Goal: Information Seeking & Learning: Learn about a topic

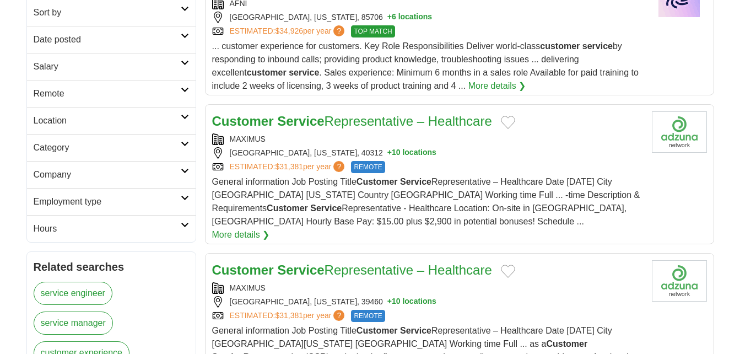
scroll to position [199, 0]
click at [189, 204] on link "Employment type" at bounding box center [111, 201] width 169 height 27
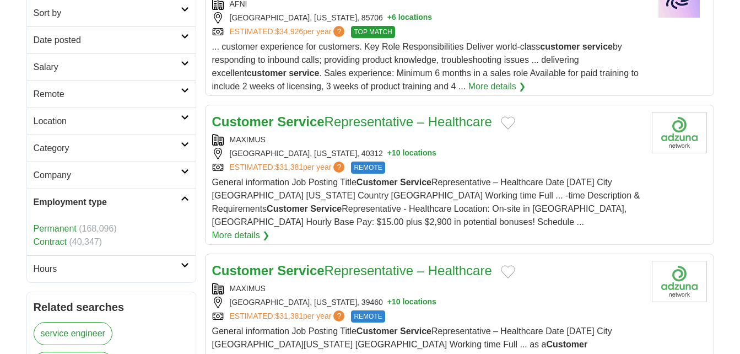
click at [185, 95] on link "Remote" at bounding box center [111, 93] width 169 height 27
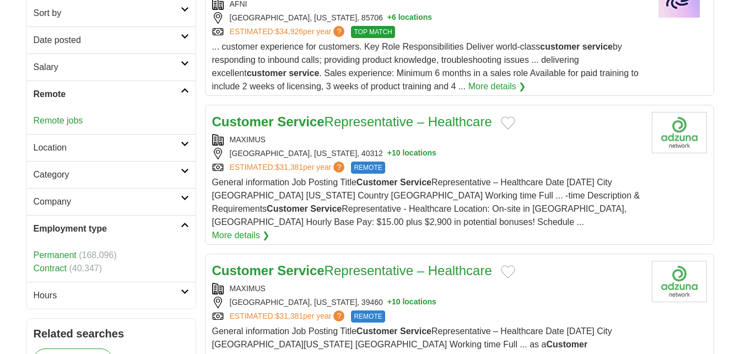
click at [170, 144] on h2 "Location" at bounding box center [107, 147] width 147 height 13
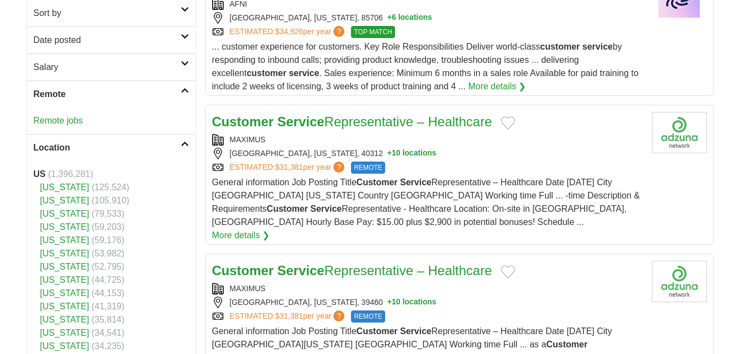
click at [59, 214] on link "[US_STATE]" at bounding box center [64, 213] width 49 height 9
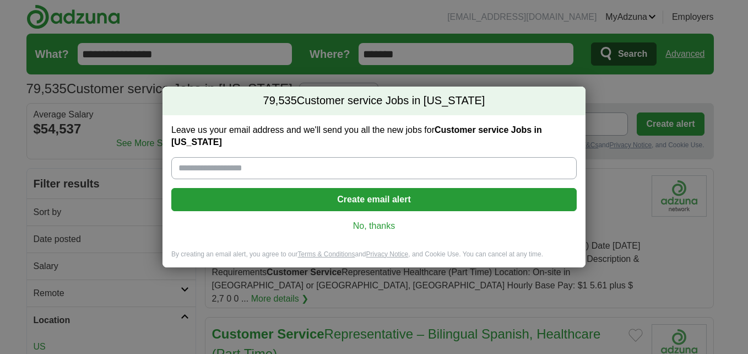
click at [363, 220] on link "No, thanks" at bounding box center [374, 226] width 388 height 12
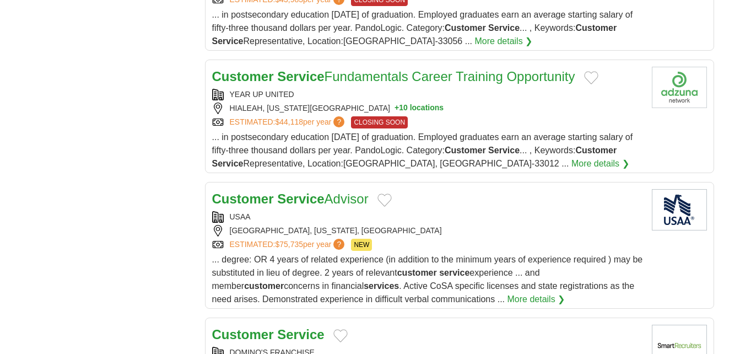
scroll to position [1137, 0]
